Goal: Transaction & Acquisition: Purchase product/service

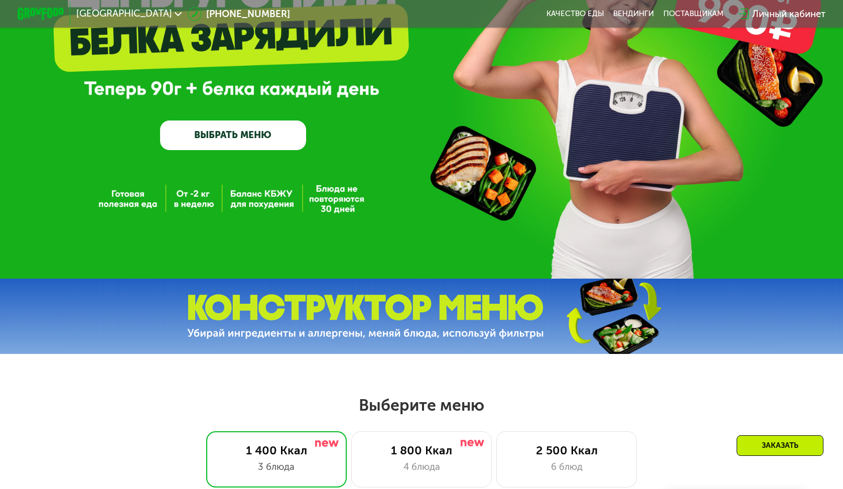
scroll to position [127, 0]
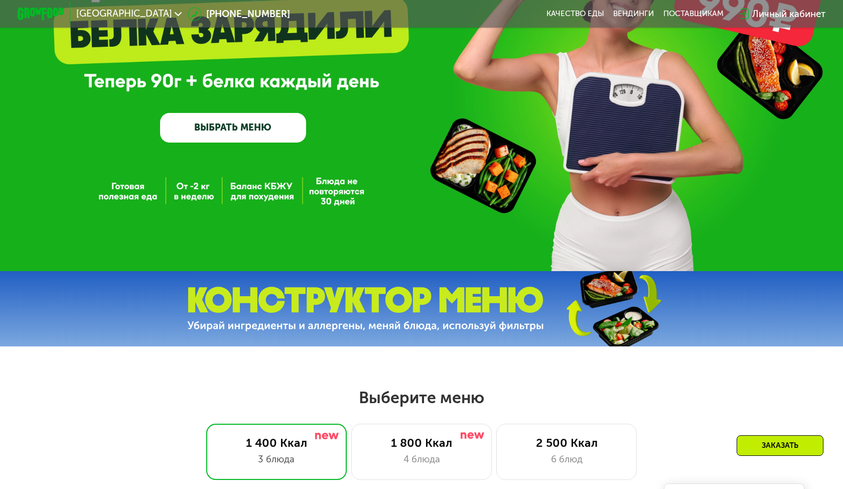
click at [191, 130] on link "ВЫБРАТЬ МЕНЮ" at bounding box center [233, 127] width 146 height 29
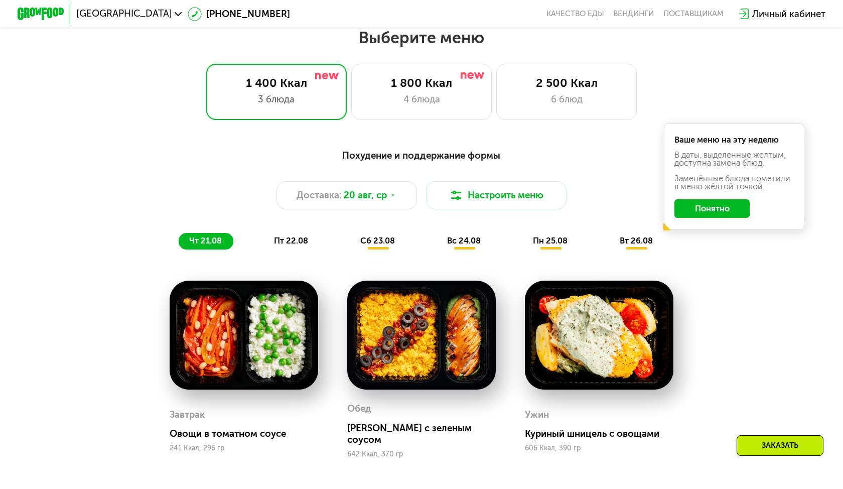
scroll to position [490, 0]
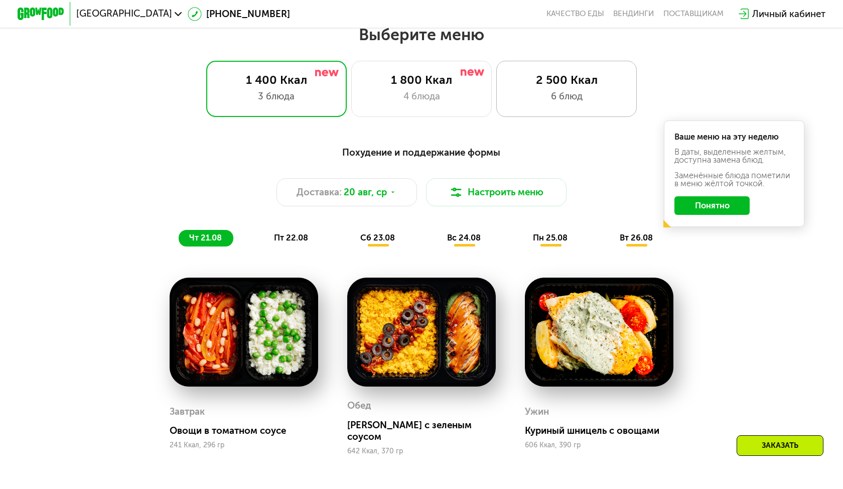
click at [550, 103] on div "2 500 Ккал 6 блюд" at bounding box center [566, 89] width 141 height 56
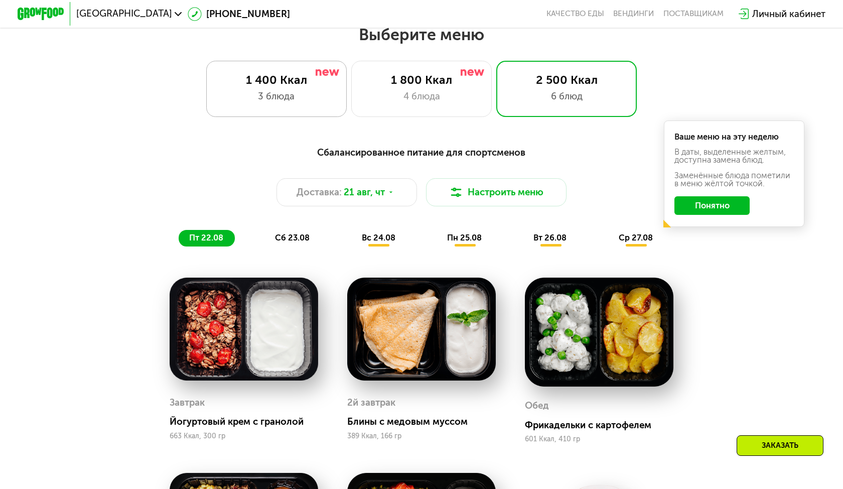
click at [351, 88] on div "1 400 Ккал 3 блюда" at bounding box center [421, 89] width 141 height 56
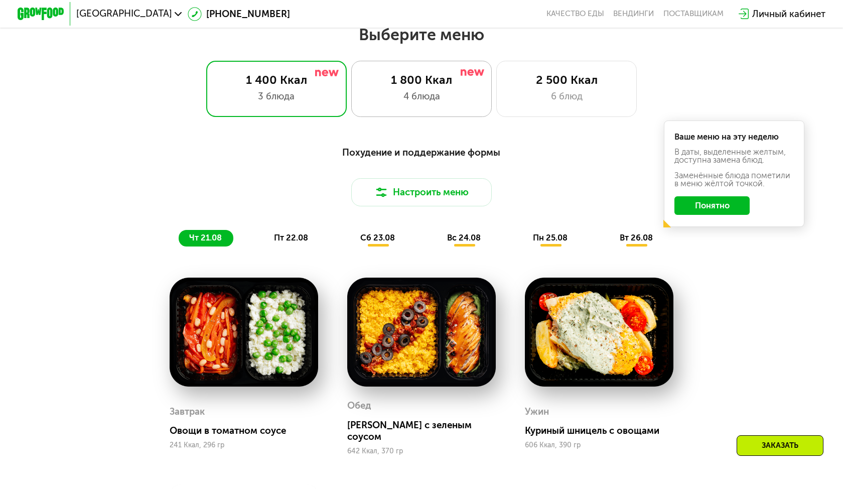
click at [448, 98] on div "4 блюда" at bounding box center [421, 96] width 116 height 14
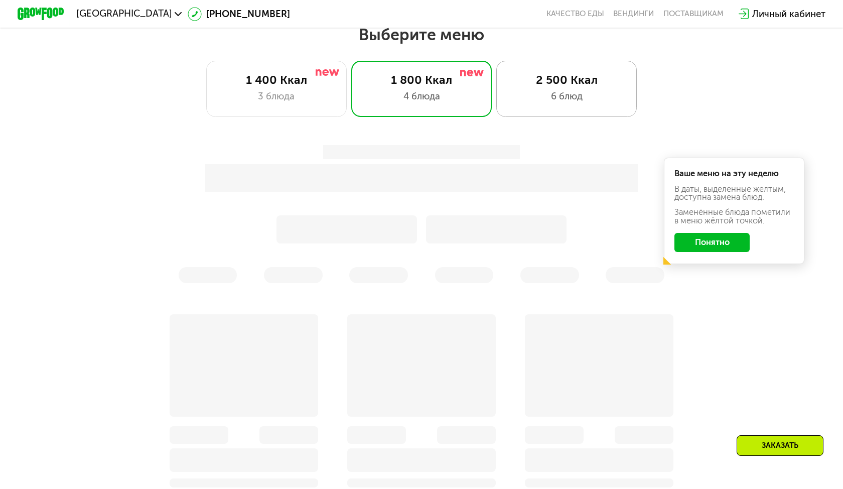
click at [549, 91] on div "6 блюд" at bounding box center [567, 96] width 116 height 14
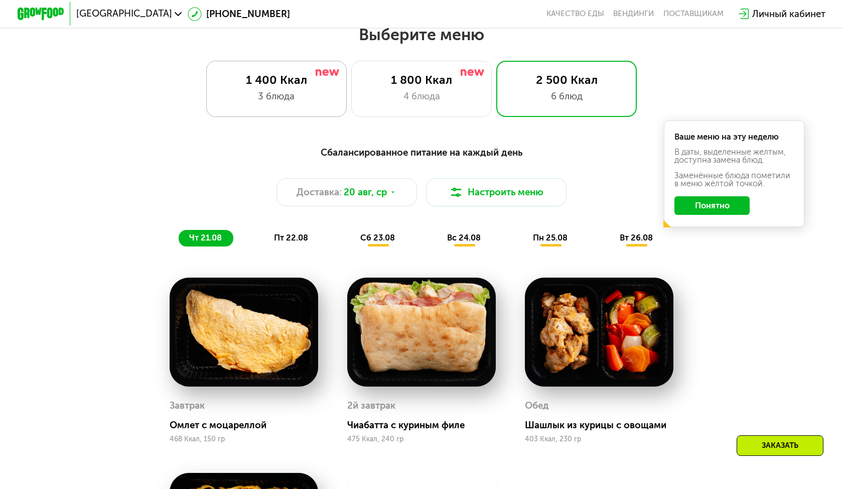
click at [351, 110] on div "1 400 Ккал 3 блюда" at bounding box center [421, 89] width 141 height 56
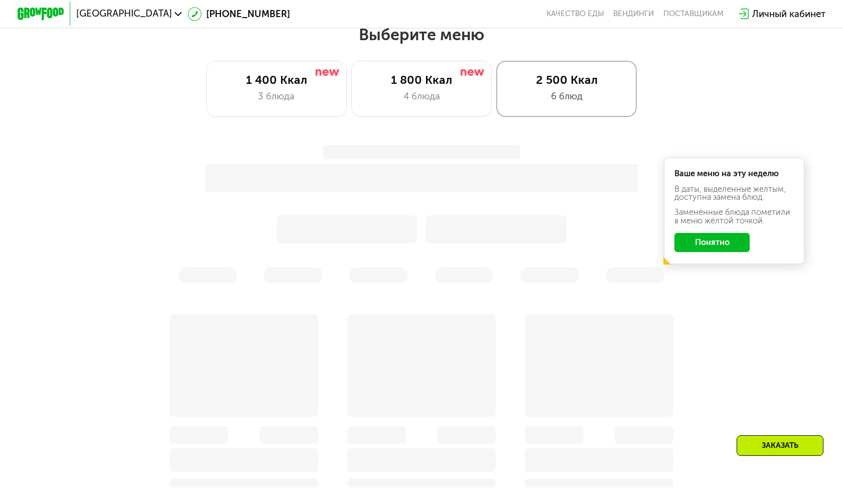
click at [525, 85] on div "2 500 Ккал" at bounding box center [567, 80] width 116 height 14
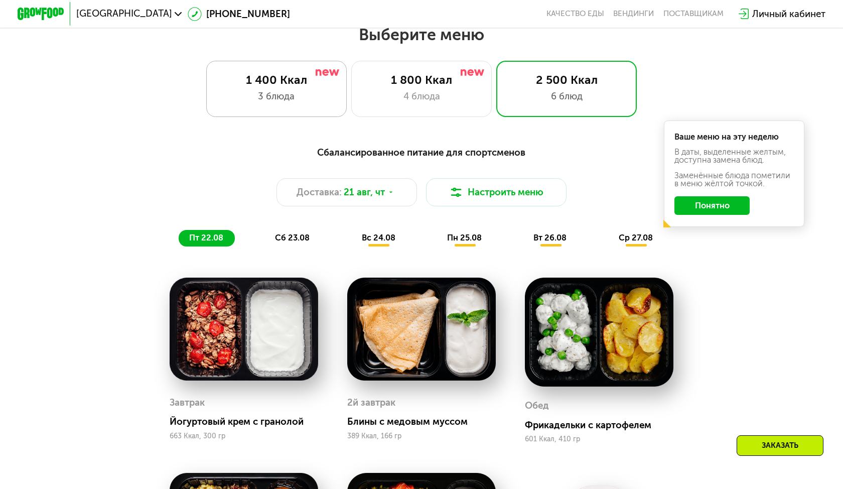
click at [275, 78] on div "1 400 Ккал" at bounding box center [276, 80] width 116 height 14
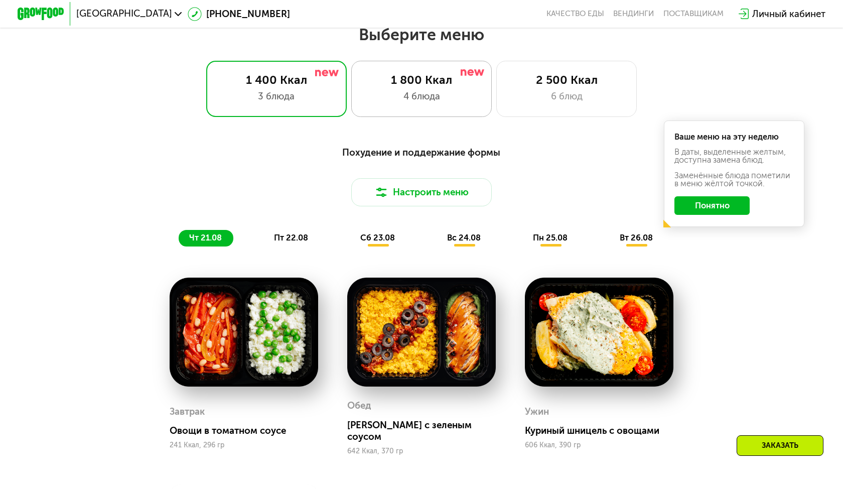
click at [394, 92] on div "4 блюда" at bounding box center [421, 96] width 116 height 14
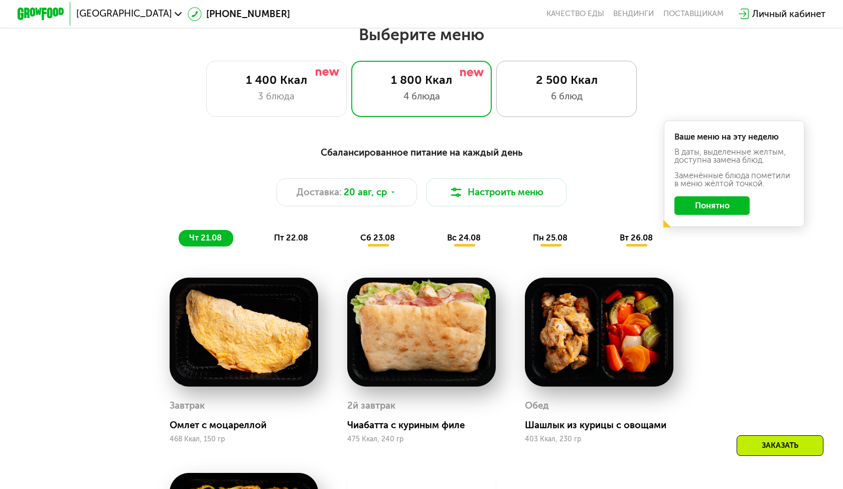
click at [529, 92] on div "6 блюд" at bounding box center [567, 96] width 116 height 14
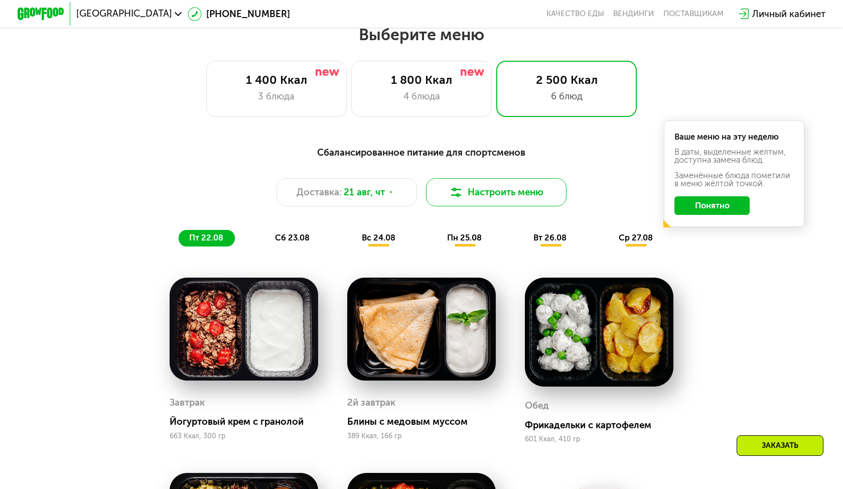
click at [535, 195] on button "Настроить меню" at bounding box center [496, 192] width 141 height 28
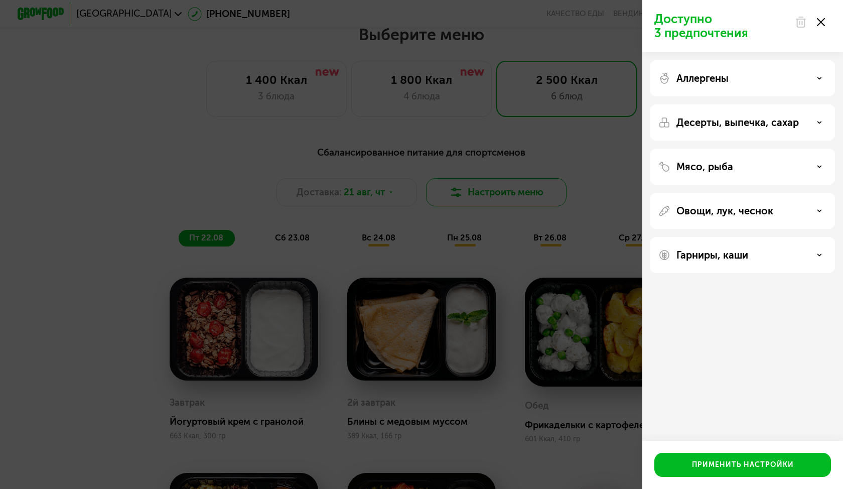
click at [535, 195] on div "Доступно 3 предпочтения Аллергены Десерты, выпечка, сахар Мясо, рыба Овощи, лук…" at bounding box center [421, 244] width 843 height 489
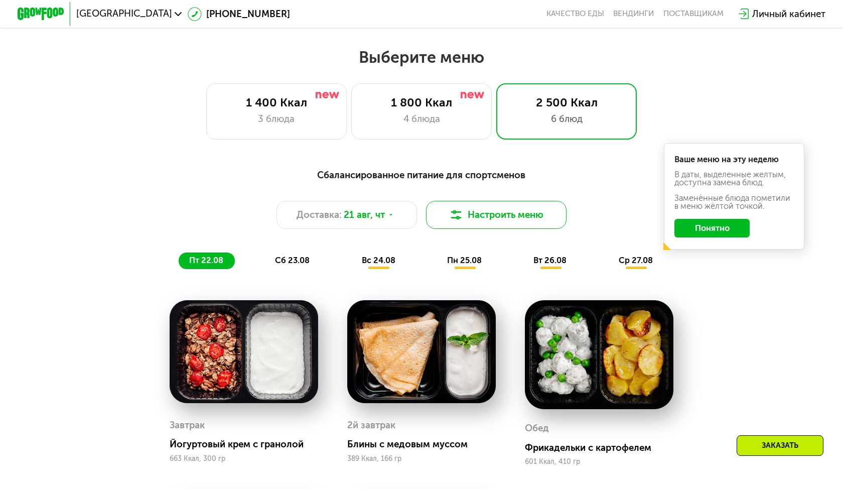
scroll to position [407, 0]
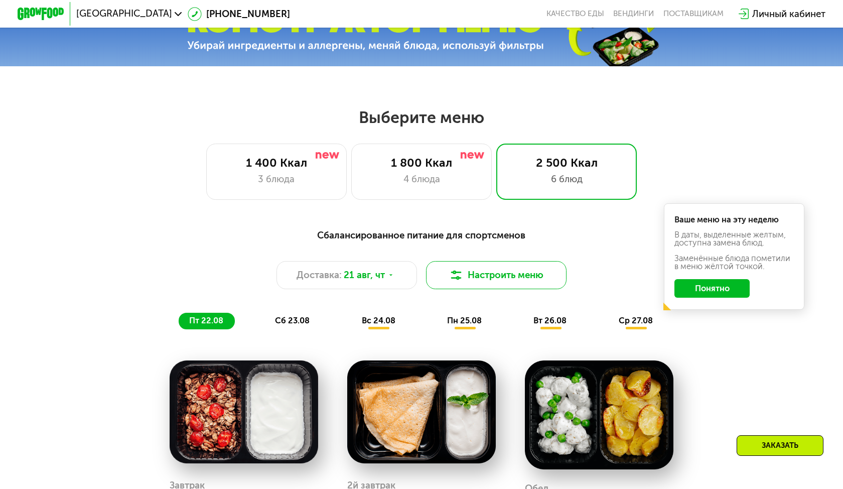
click at [546, 286] on button "Настроить меню" at bounding box center [496, 275] width 141 height 28
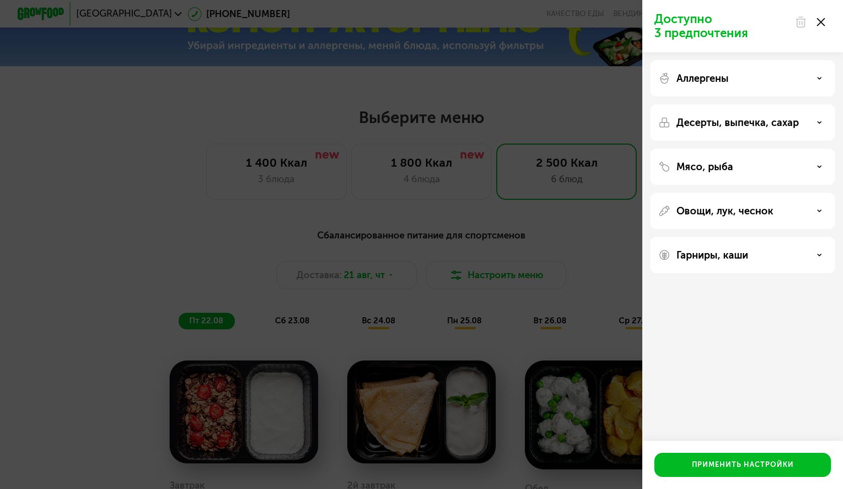
click at [737, 104] on div "Аллергены" at bounding box center [743, 122] width 185 height 36
click at [724, 84] on p "Аллергены" at bounding box center [703, 78] width 52 height 12
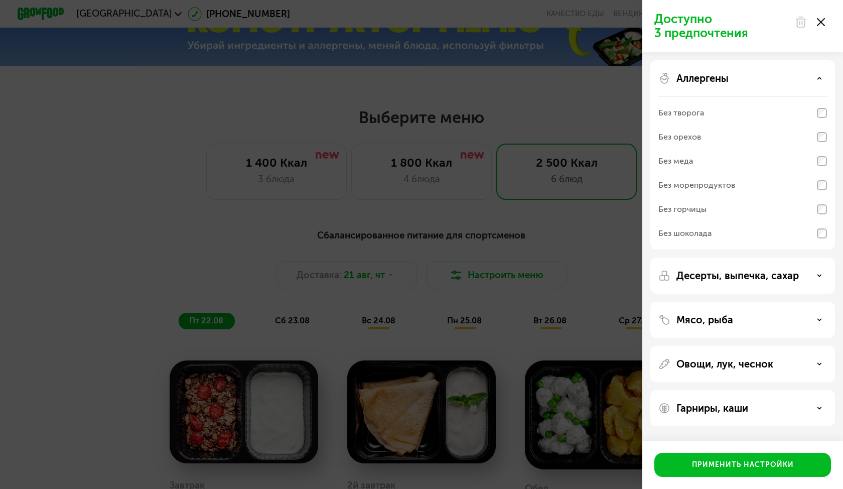
click at [726, 76] on p "Аллергены" at bounding box center [703, 78] width 52 height 12
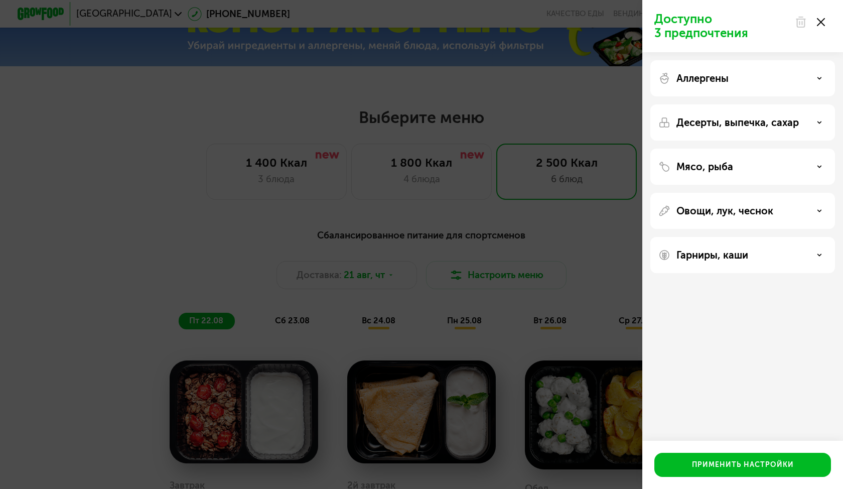
click at [610, 201] on div "Доступно 3 предпочтения Аллергены Десерты, выпечка, сахар Мясо, рыба Овощи, лук…" at bounding box center [421, 244] width 843 height 489
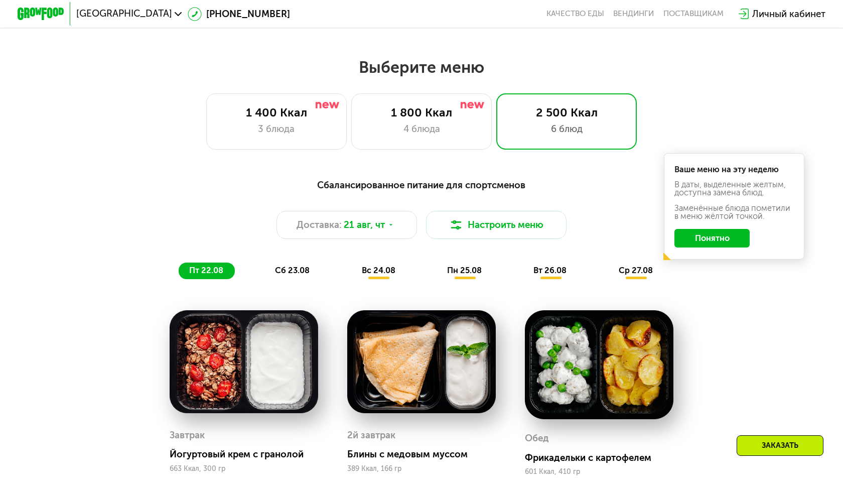
scroll to position [458, 0]
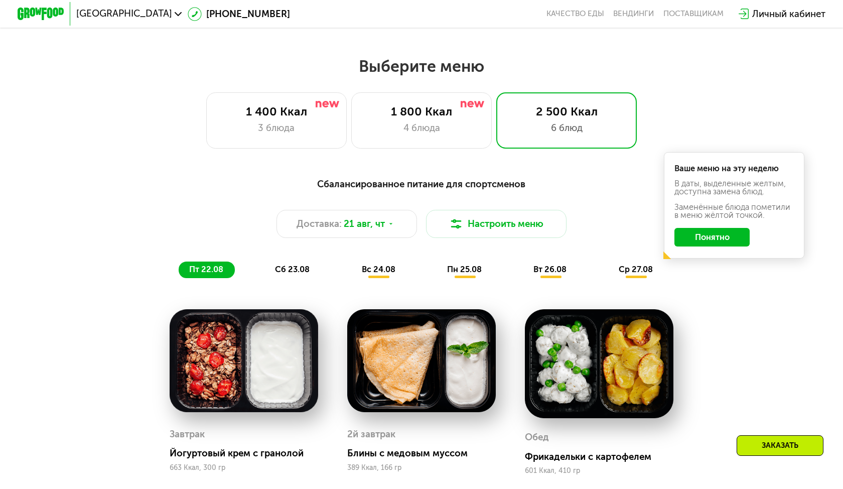
click at [696, 239] on button "Понятно" at bounding box center [713, 237] width 76 height 19
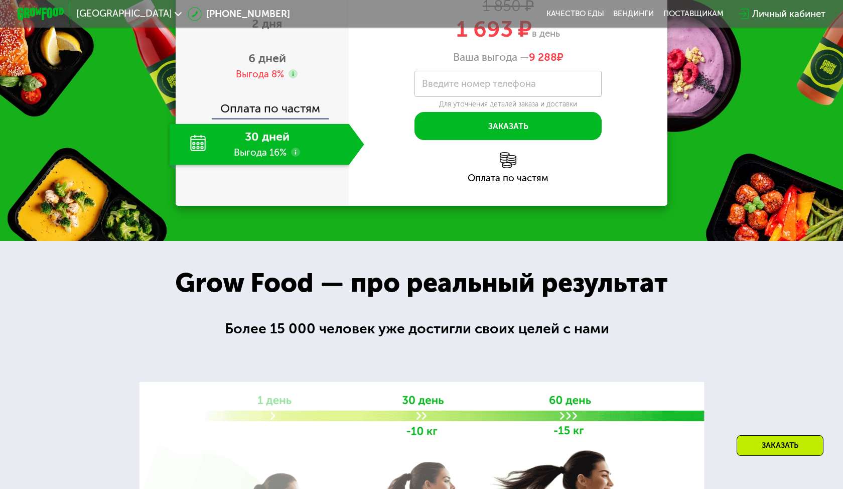
scroll to position [0, 0]
